Goal: Transaction & Acquisition: Purchase product/service

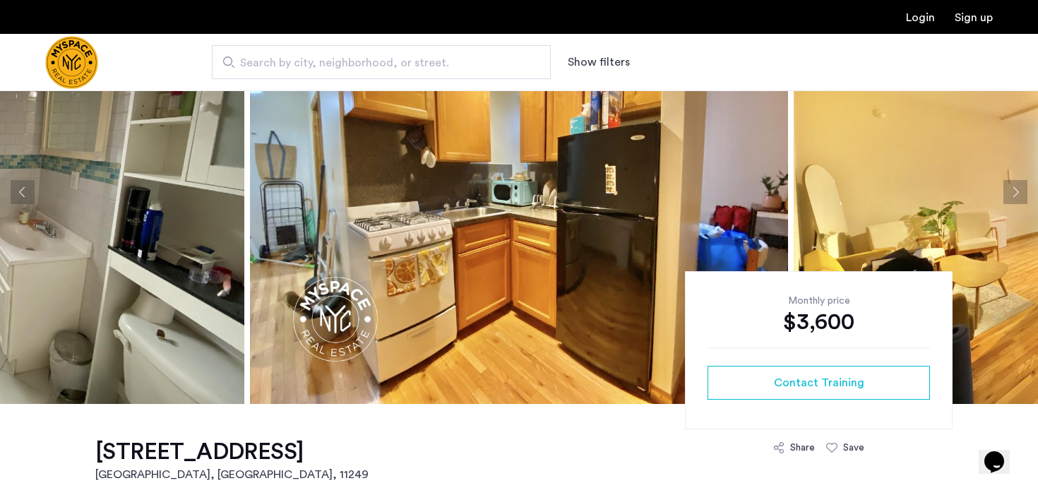
scroll to position [109, 0]
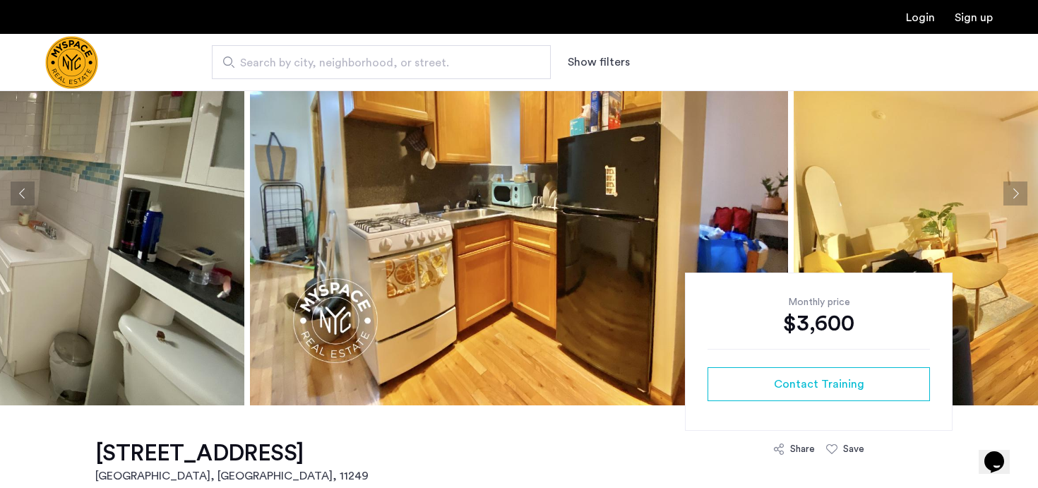
click at [372, 65] on span "Search by city, neighborhood, or street." at bounding box center [375, 62] width 271 height 17
click at [372, 65] on input "Search by city, neighborhood, or street." at bounding box center [381, 62] width 339 height 34
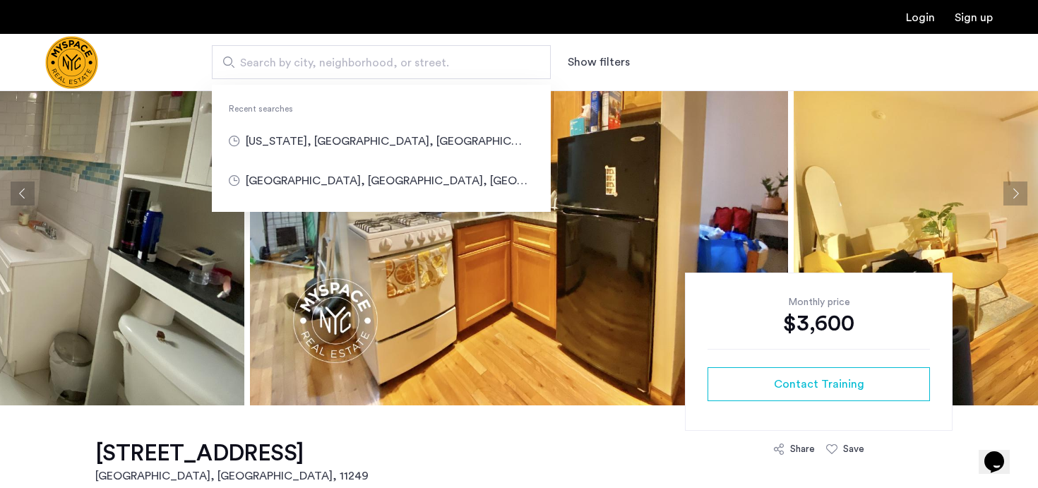
type input "**********"
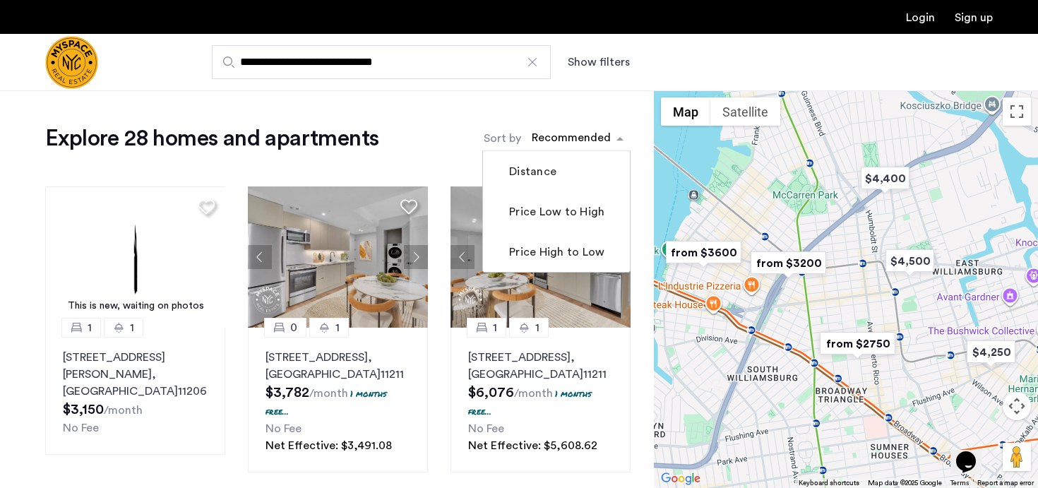
click at [564, 140] on div "sort-apartment" at bounding box center [571, 140] width 83 height 19
click at [544, 220] on label "Price Low to High" at bounding box center [555, 211] width 98 height 17
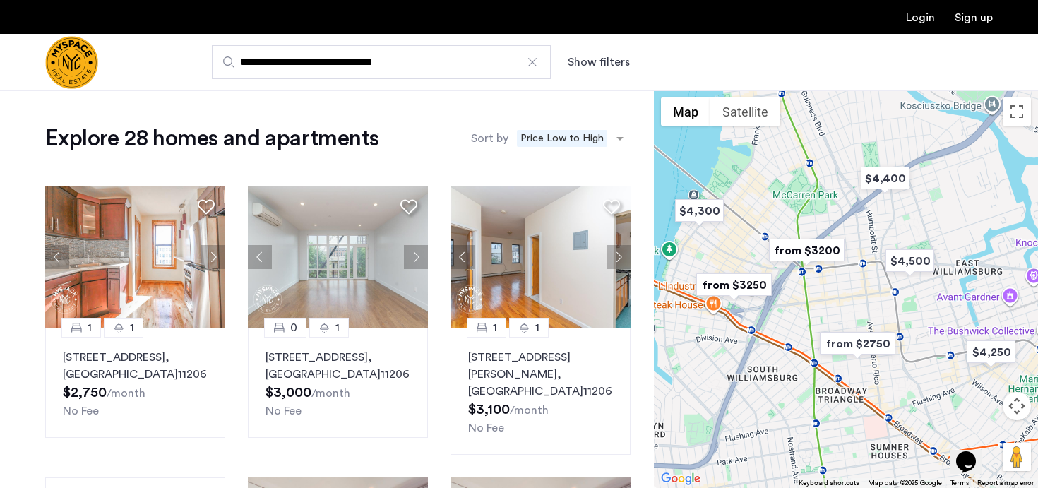
click at [593, 66] on button "Show filters" at bounding box center [599, 62] width 62 height 17
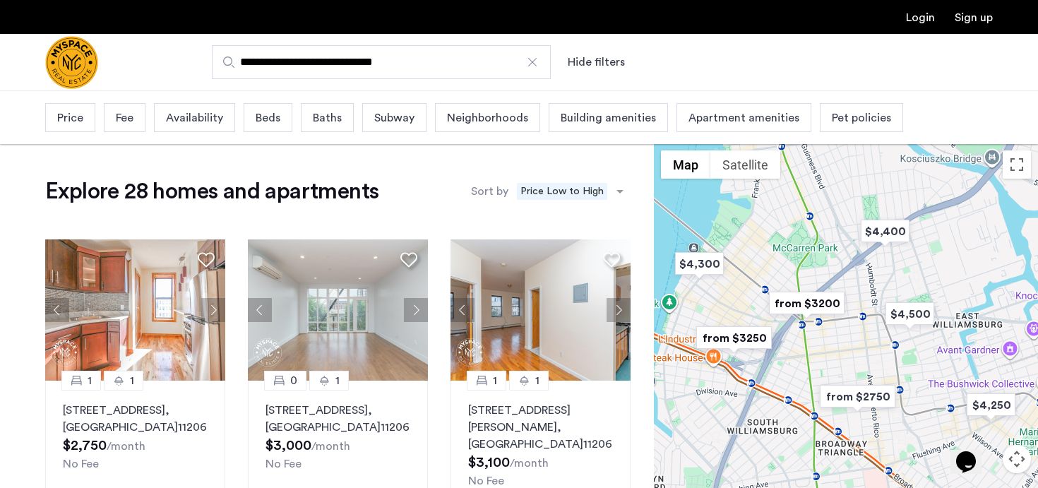
click at [276, 116] on span "Beds" at bounding box center [268, 117] width 25 height 17
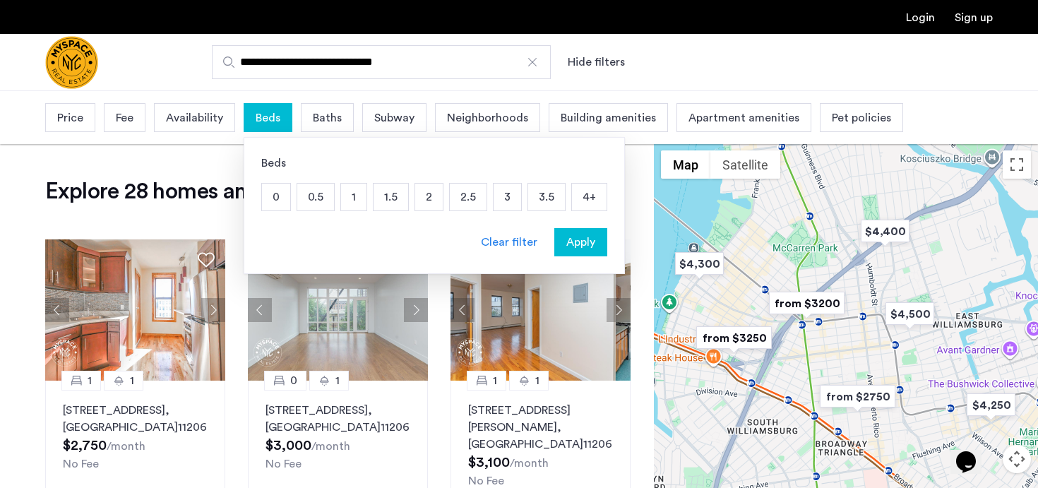
click at [388, 205] on p "1.5" at bounding box center [391, 197] width 35 height 27
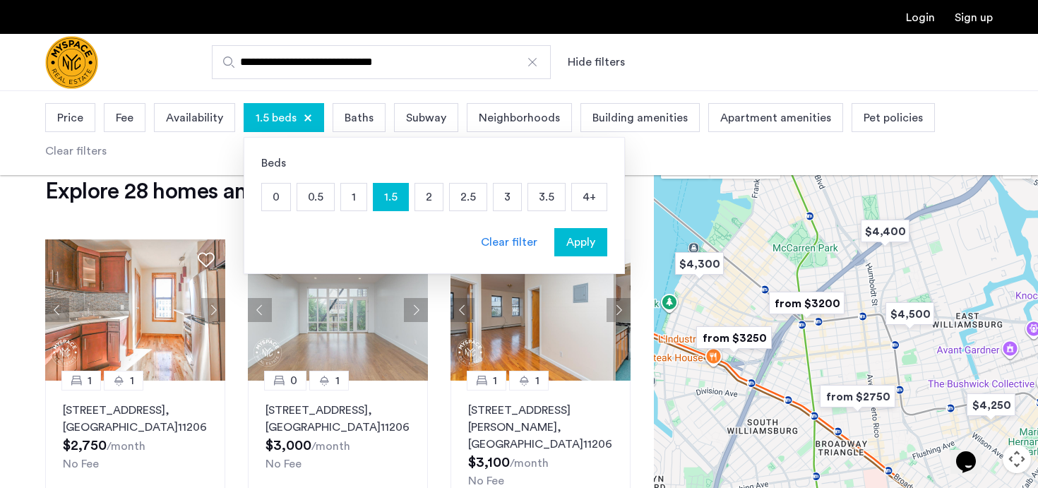
click at [436, 199] on p "2" at bounding box center [429, 197] width 28 height 27
click at [470, 201] on p "2.5" at bounding box center [468, 197] width 37 height 27
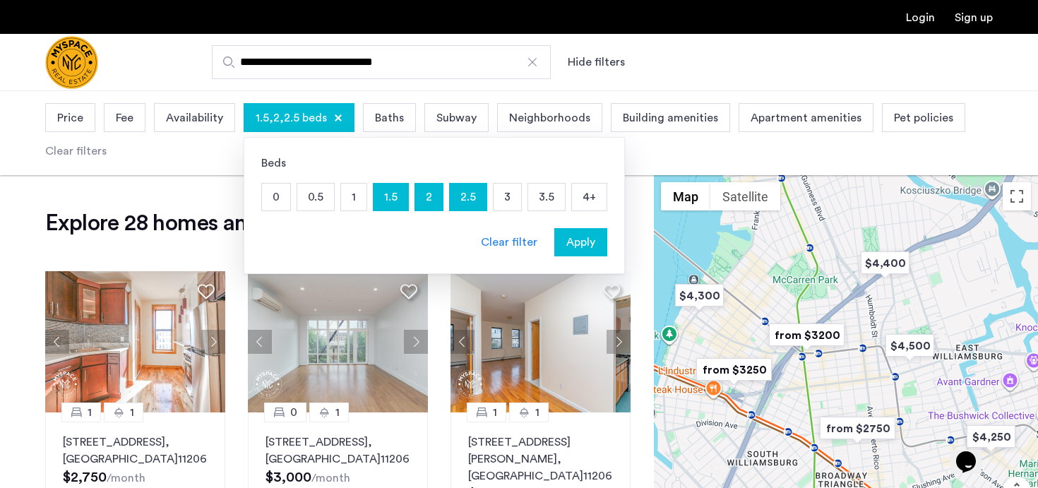
click at [567, 243] on span "Apply" at bounding box center [580, 242] width 29 height 17
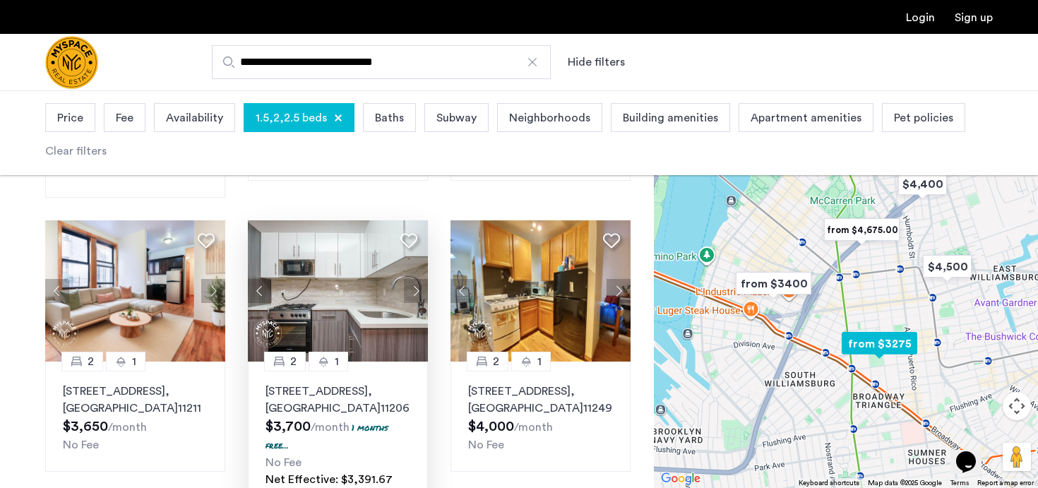
scroll to position [392, 0]
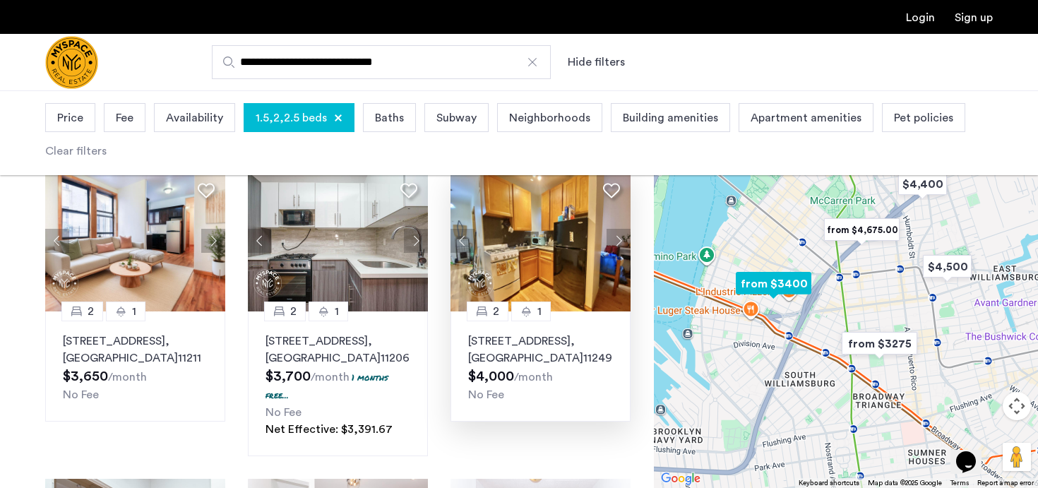
click at [619, 229] on button "Next apartment" at bounding box center [619, 241] width 24 height 24
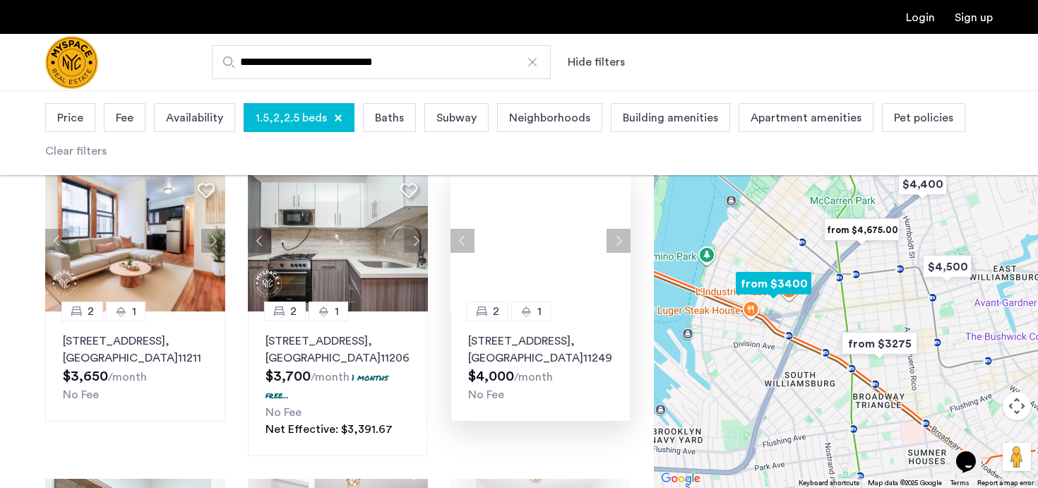
click at [617, 229] on button "Next apartment" at bounding box center [619, 241] width 24 height 24
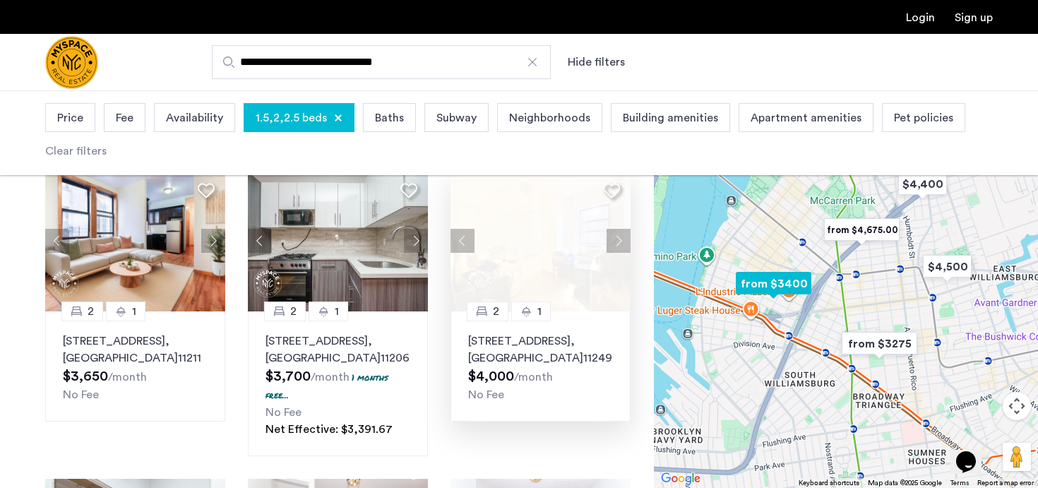
click at [508, 251] on img at bounding box center [541, 240] width 181 height 141
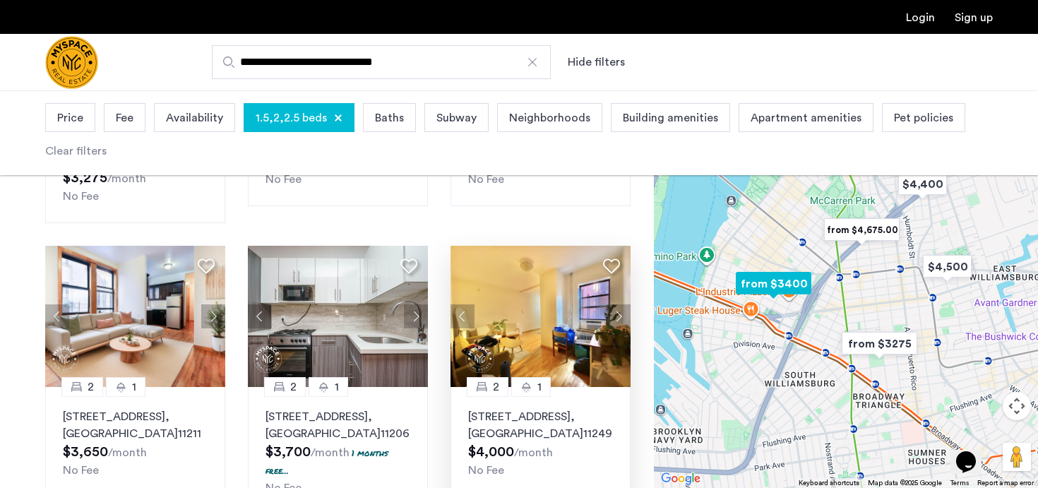
scroll to position [315, 0]
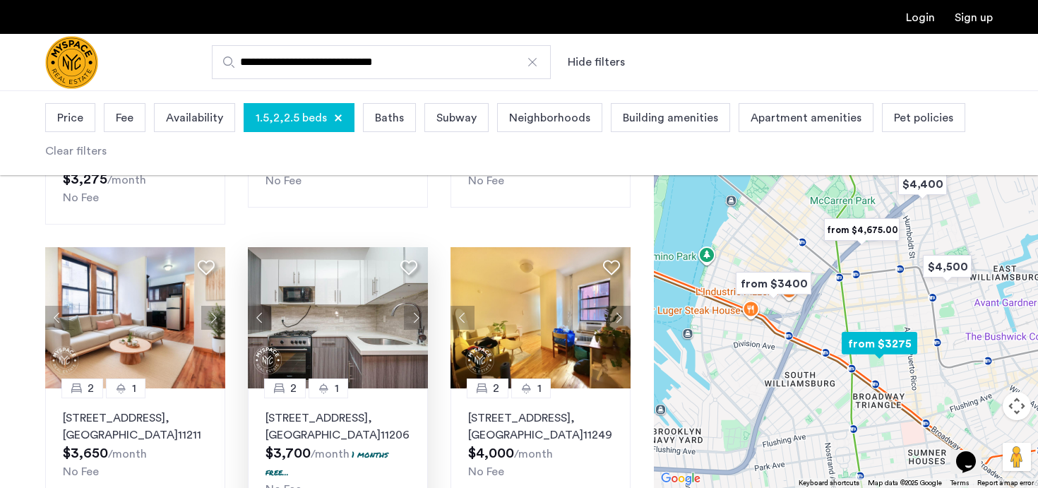
click at [415, 306] on button "Next apartment" at bounding box center [416, 318] width 24 height 24
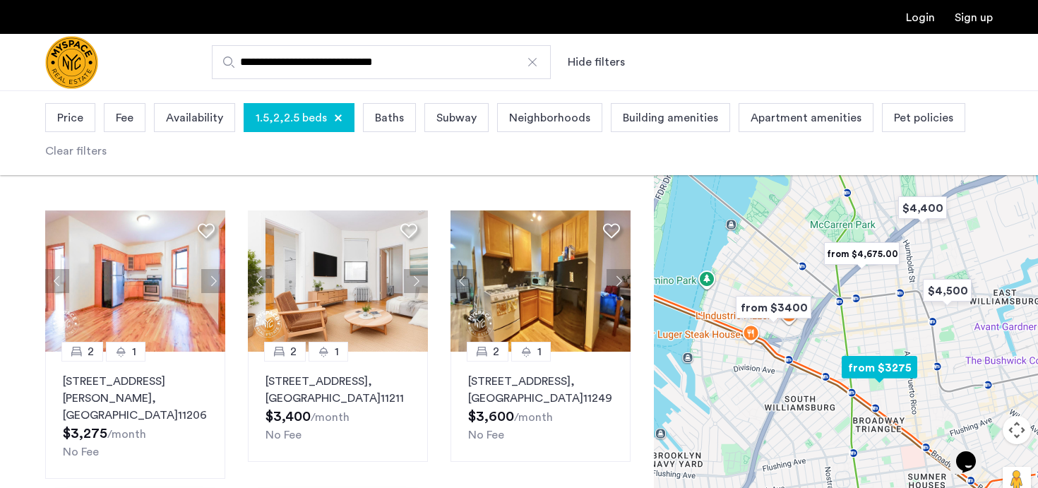
scroll to position [54, 0]
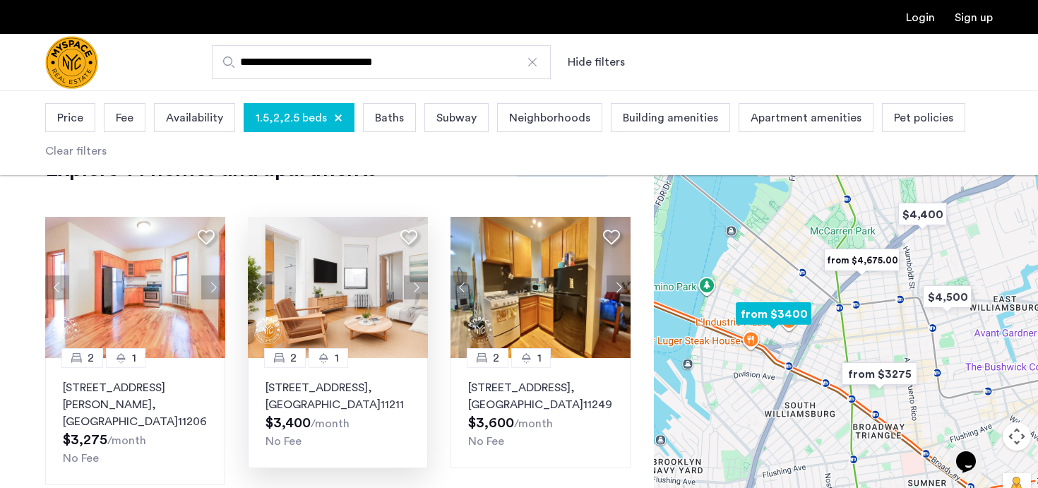
click at [367, 293] on img at bounding box center [338, 287] width 181 height 141
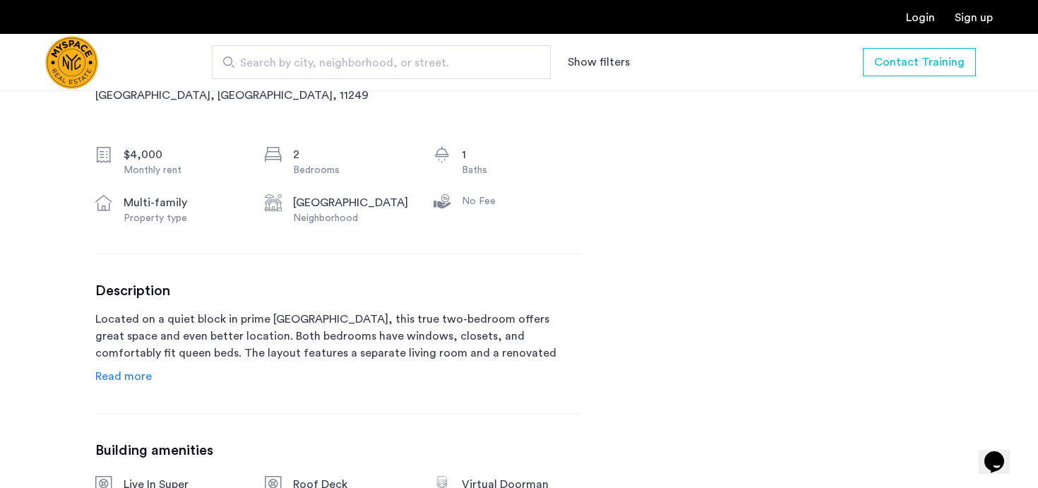
scroll to position [490, 0]
click at [131, 371] on span "Read more" at bounding box center [123, 375] width 56 height 11
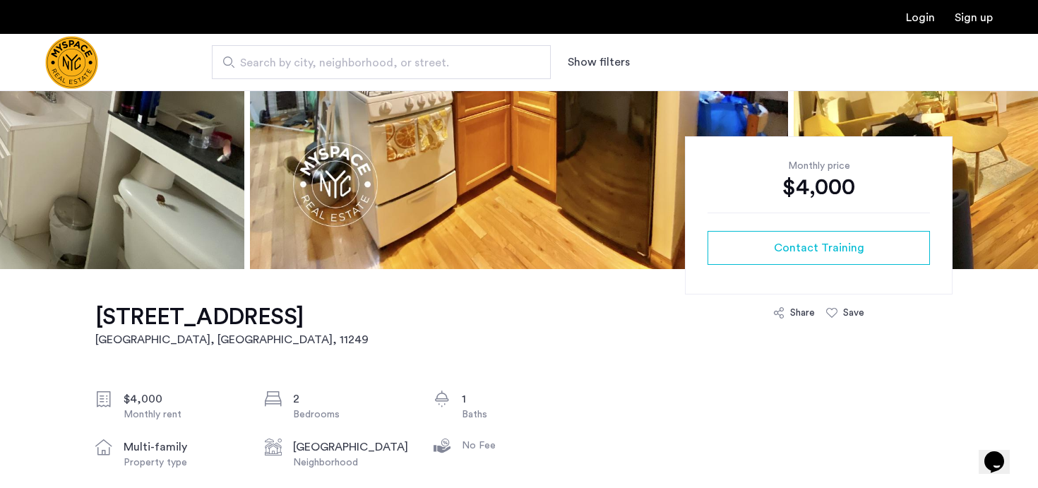
scroll to position [0, 0]
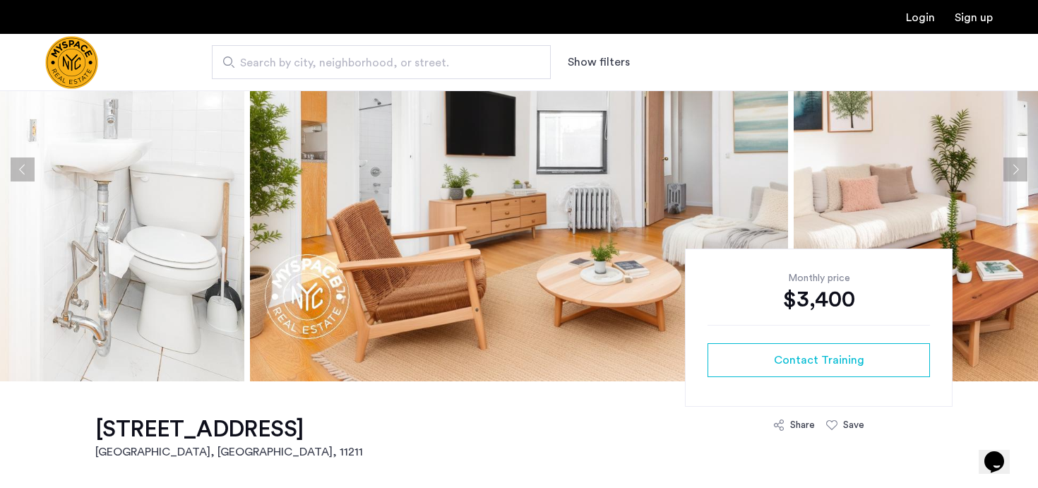
scroll to position [182, 0]
